Goal: Go to known website: Go to known website

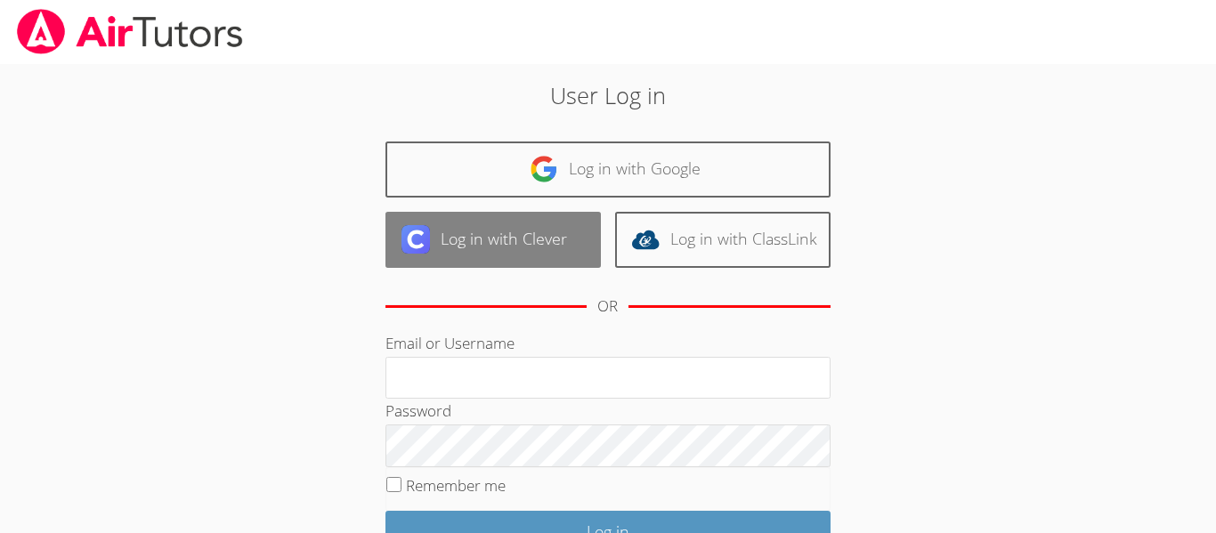
click at [584, 259] on link "Log in with Clever" at bounding box center [493, 240] width 215 height 56
click at [574, 232] on link "Log in with Clever" at bounding box center [493, 240] width 215 height 56
